Goal: Answer question/provide support: Share knowledge or assist other users

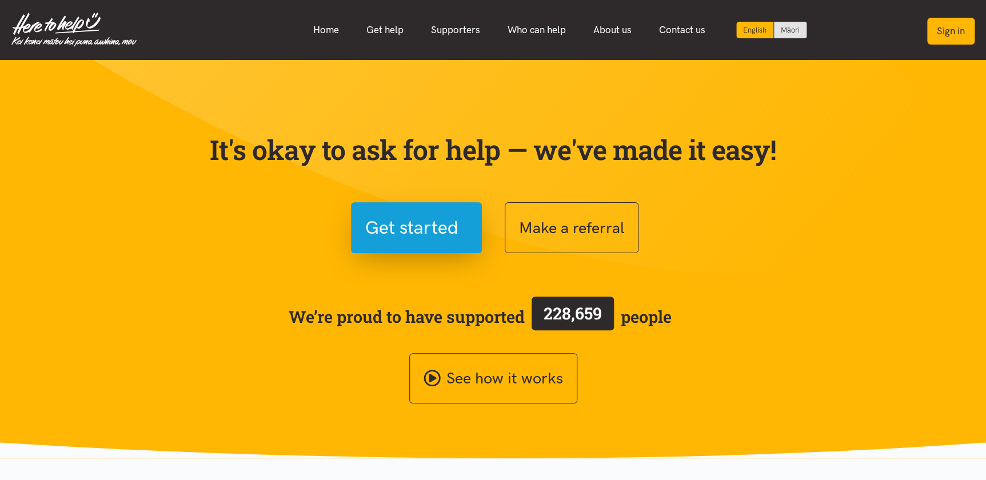
click at [943, 22] on button "Sign in" at bounding box center [950, 31] width 47 height 27
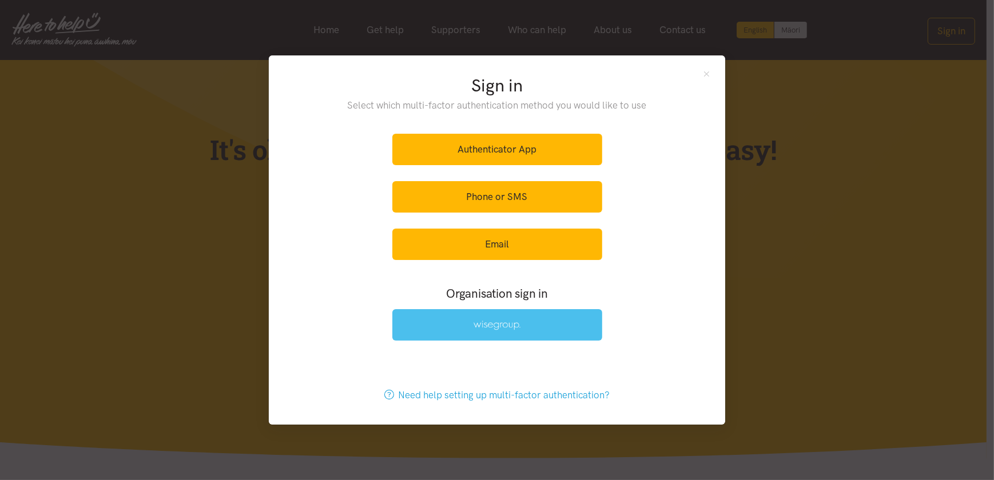
click at [510, 330] on img at bounding box center [496, 326] width 47 height 10
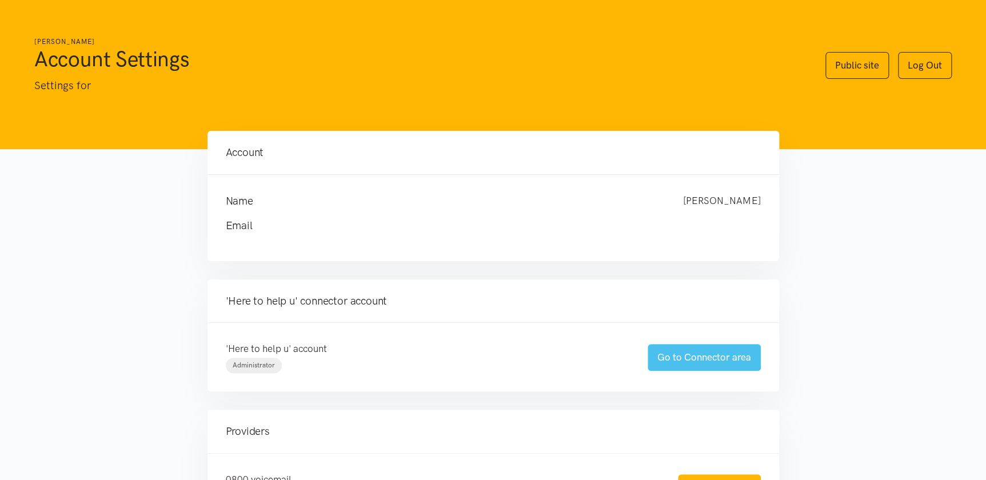
click at [703, 352] on link "Go to Connector area" at bounding box center [704, 357] width 113 height 27
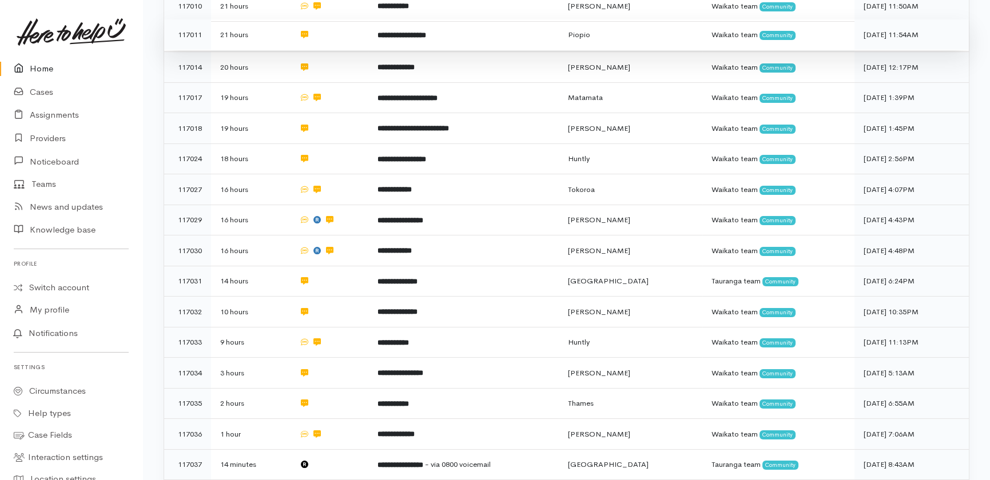
scroll to position [447, 0]
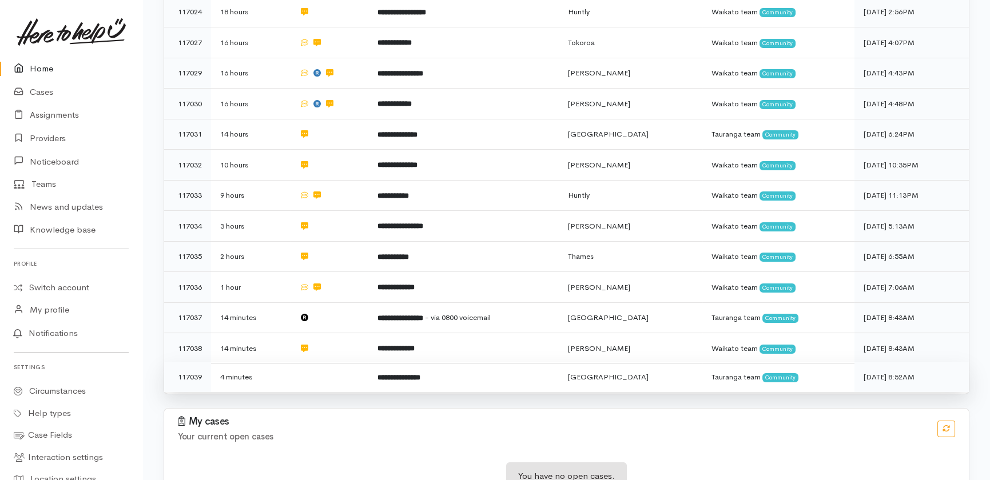
click at [338, 362] on td at bounding box center [329, 377] width 79 height 30
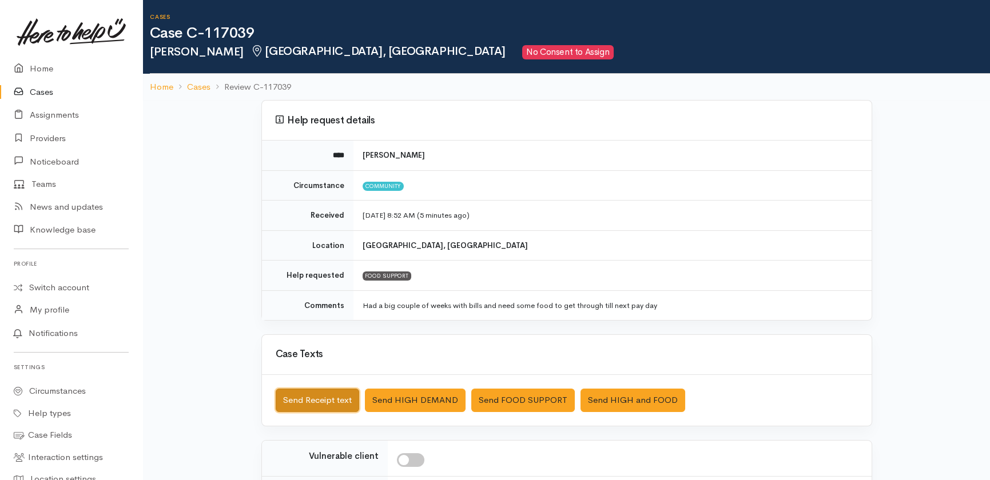
click at [300, 400] on button "Send Receipt text" at bounding box center [317, 400] width 83 height 23
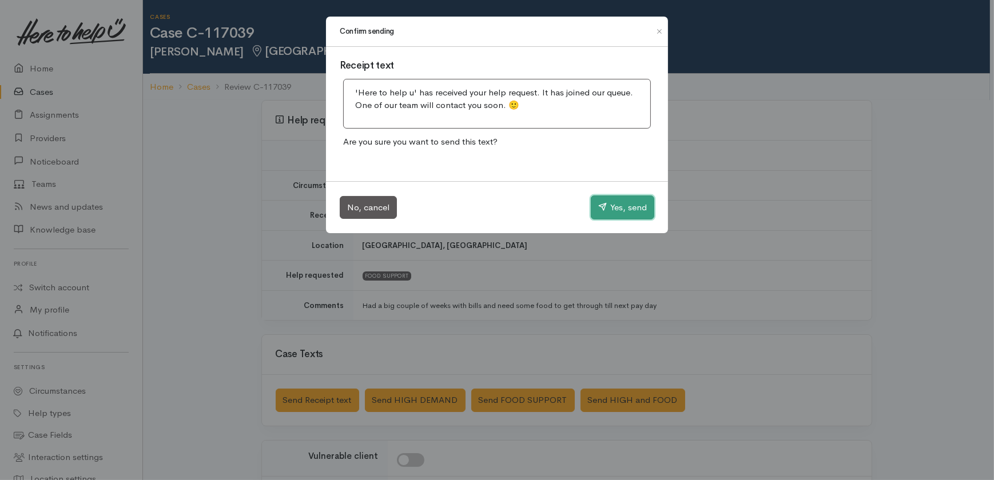
click at [628, 205] on button "Yes, send" at bounding box center [622, 208] width 63 height 24
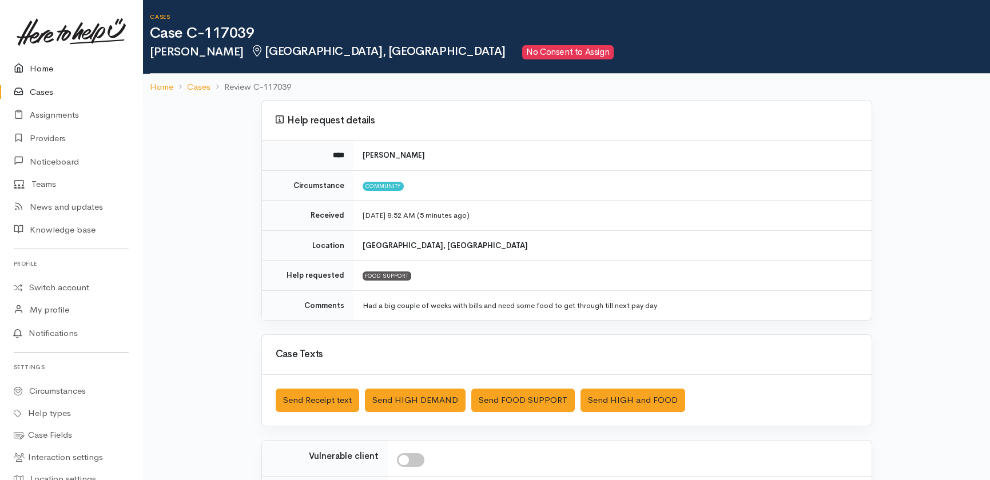
click at [41, 67] on link "Home" at bounding box center [71, 68] width 142 height 23
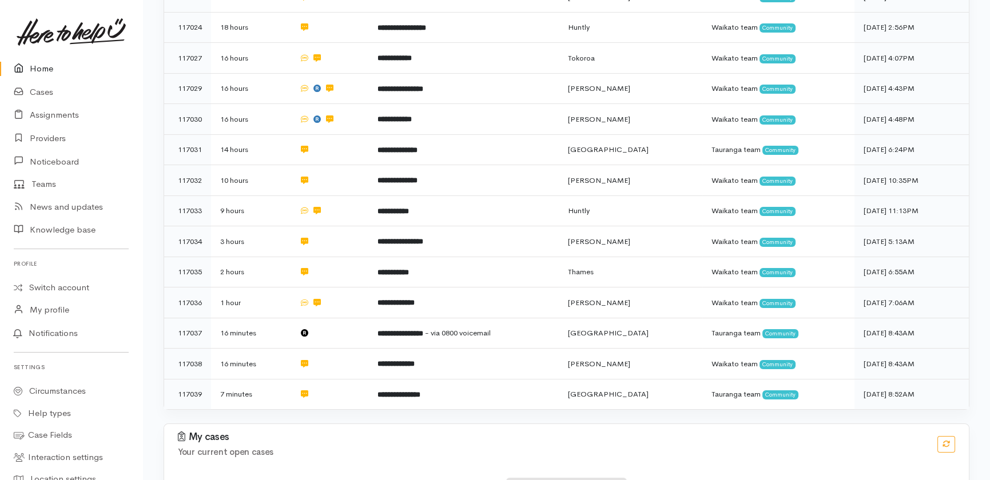
scroll to position [447, 0]
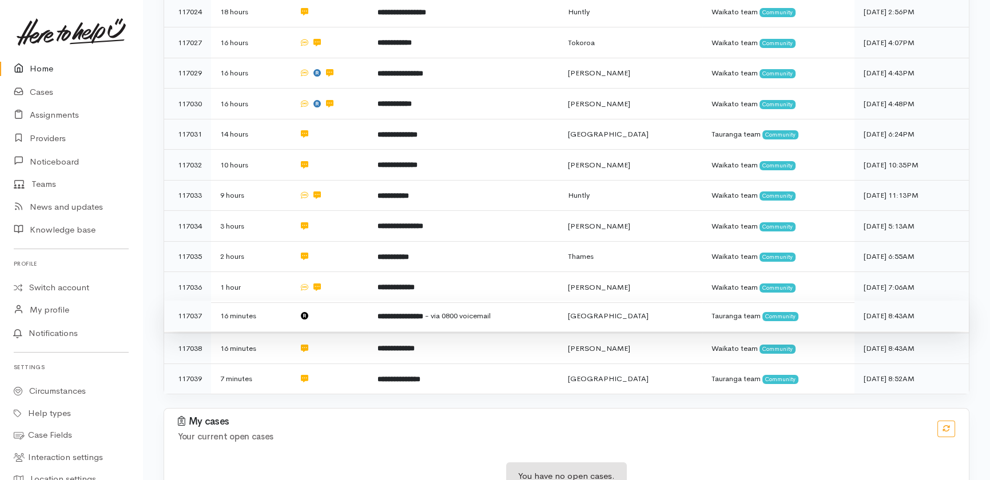
click at [354, 301] on td at bounding box center [329, 316] width 79 height 31
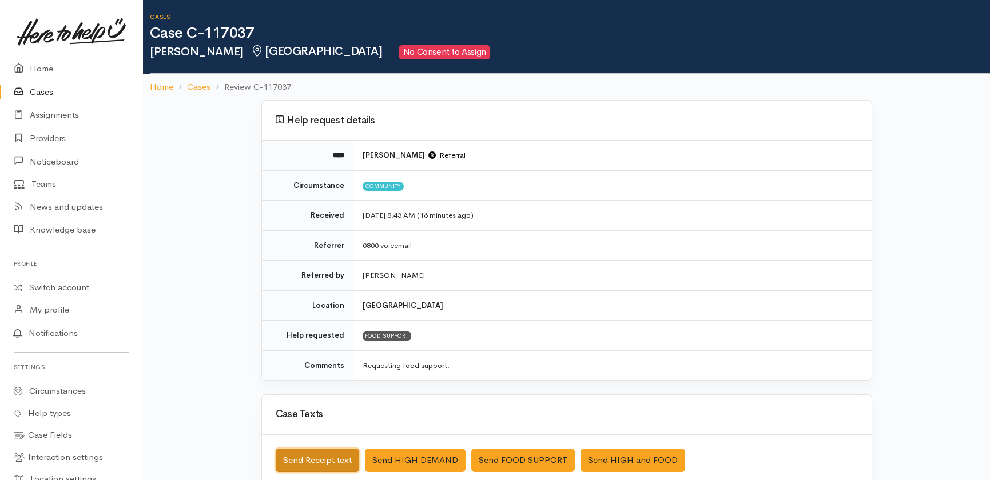
click at [332, 461] on button "Send Receipt text" at bounding box center [317, 460] width 83 height 23
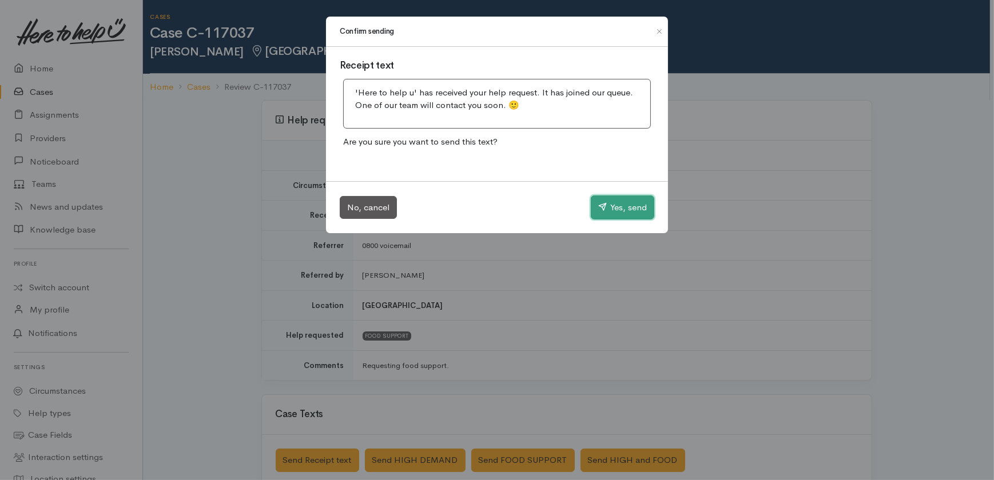
click at [622, 212] on button "Yes, send" at bounding box center [622, 208] width 63 height 24
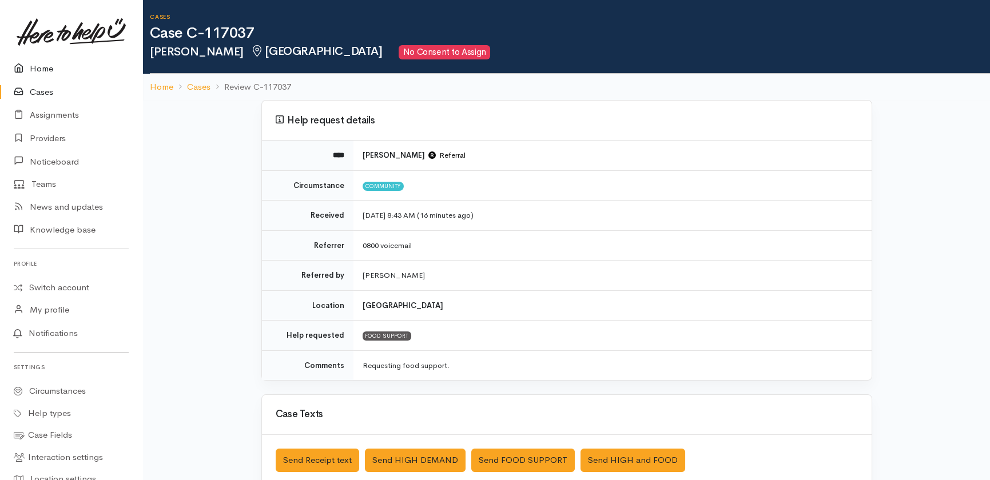
click at [39, 65] on link "Home" at bounding box center [71, 68] width 142 height 23
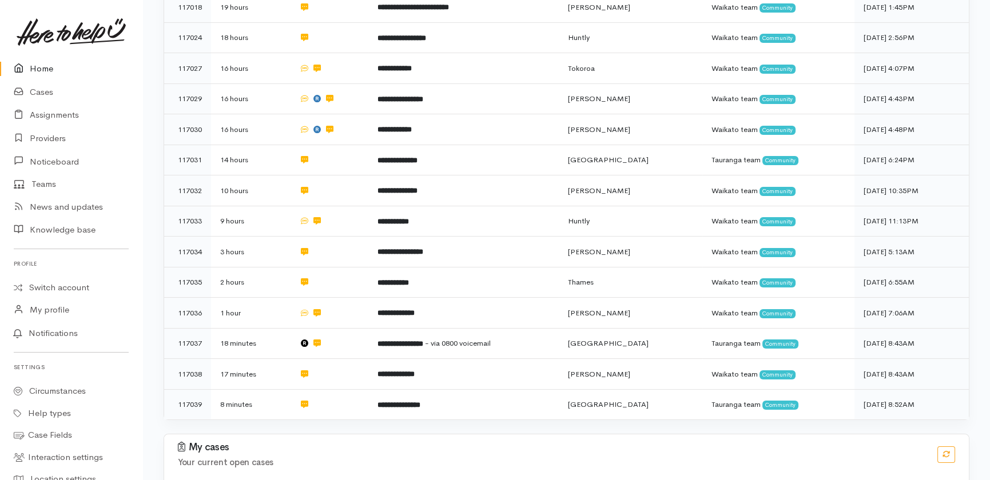
scroll to position [423, 0]
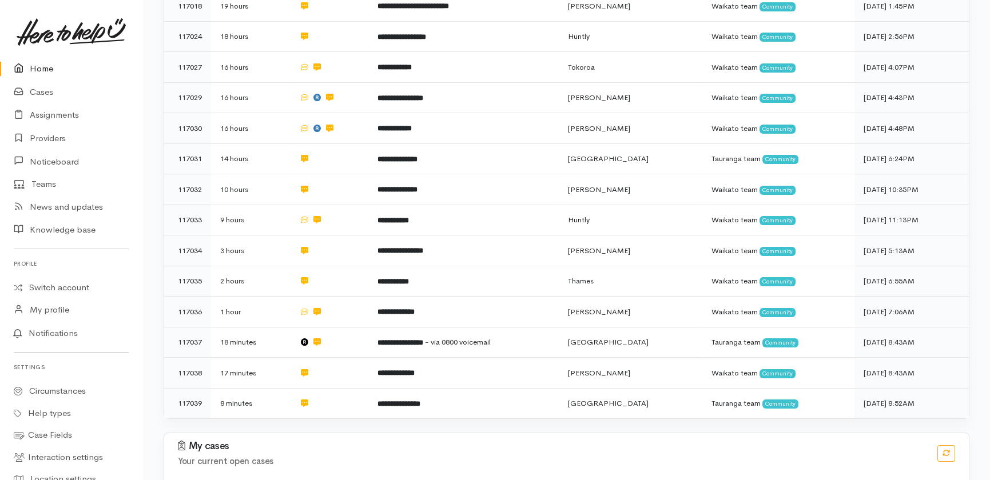
click at [43, 77] on link "Home" at bounding box center [71, 68] width 142 height 23
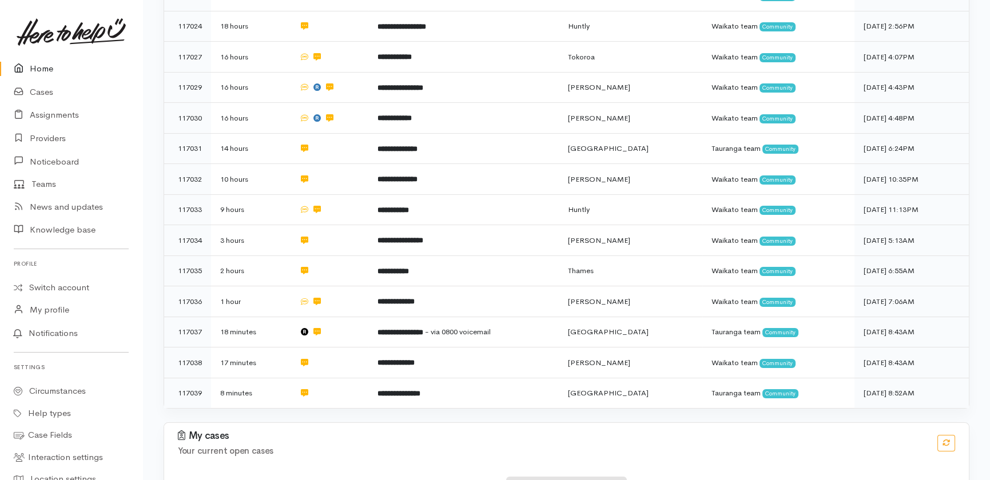
scroll to position [447, 0]
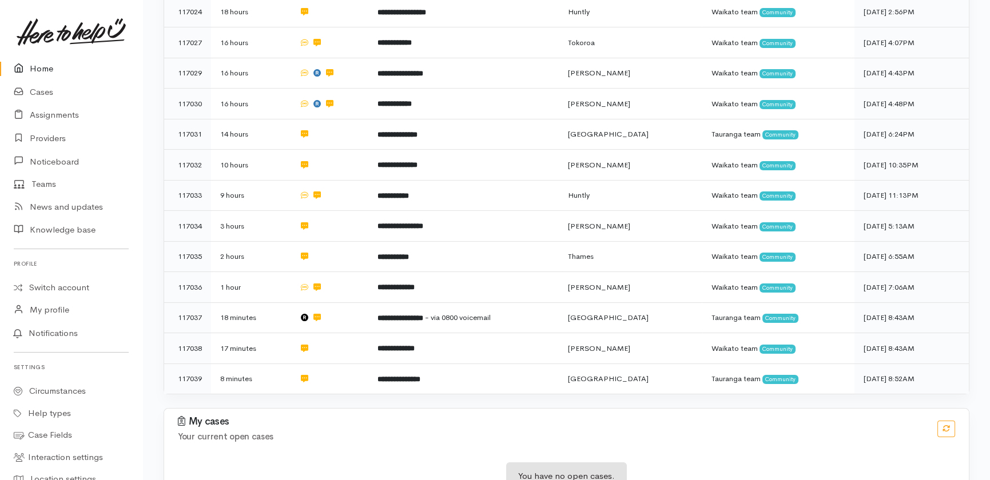
click at [45, 69] on link "Home" at bounding box center [71, 68] width 142 height 23
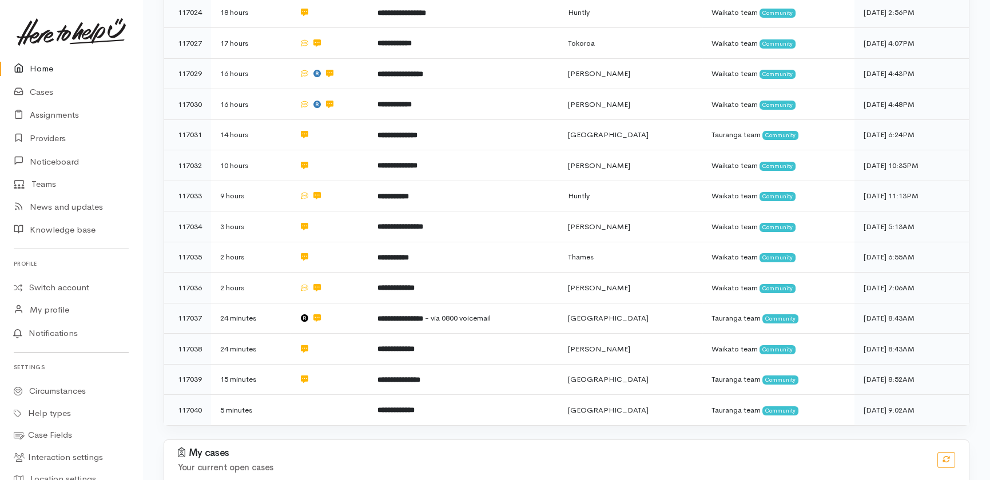
scroll to position [477, 0]
